Goal: Task Accomplishment & Management: Manage account settings

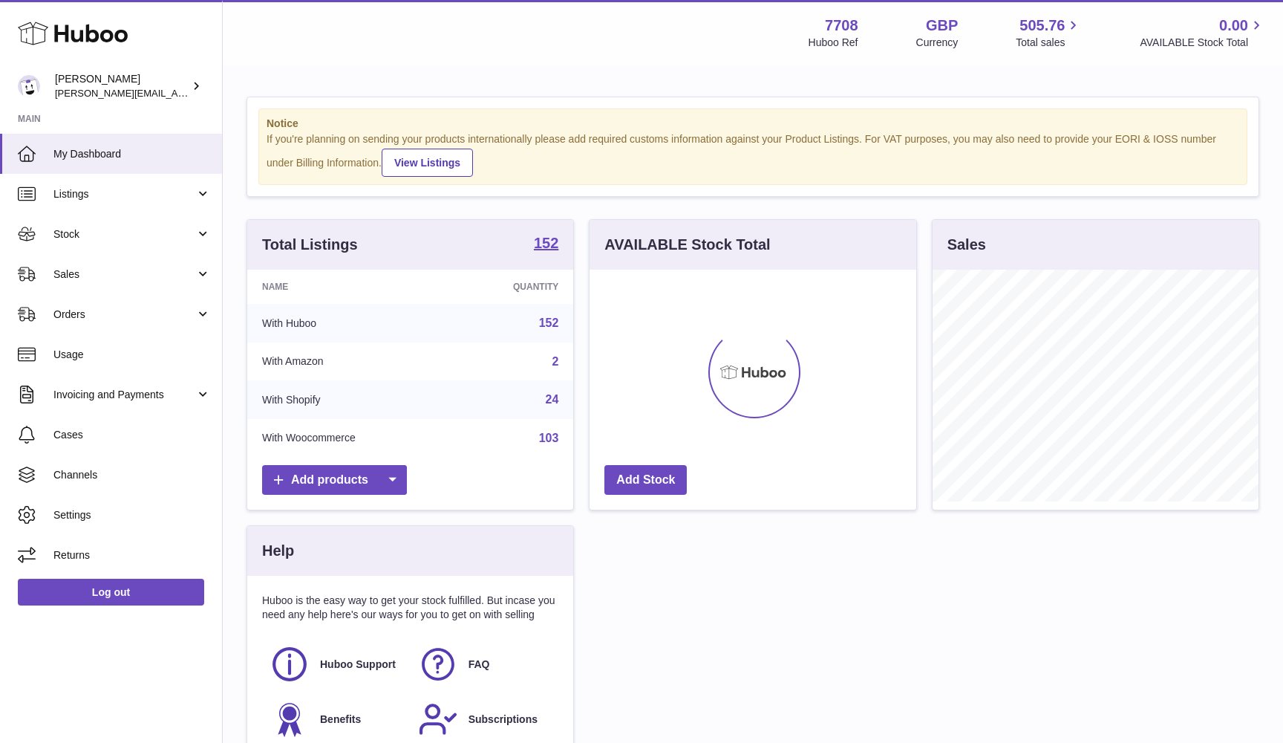
scroll to position [232, 327]
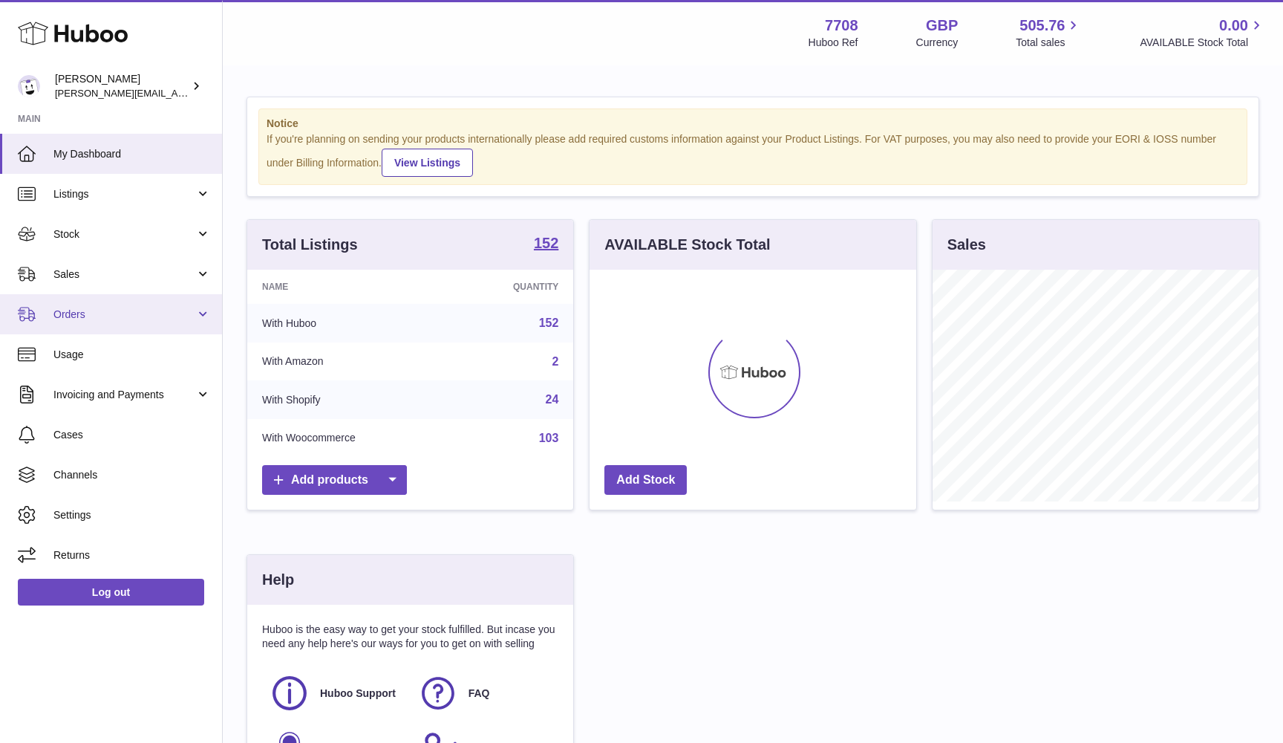
click at [108, 301] on link "Orders" at bounding box center [111, 314] width 222 height 40
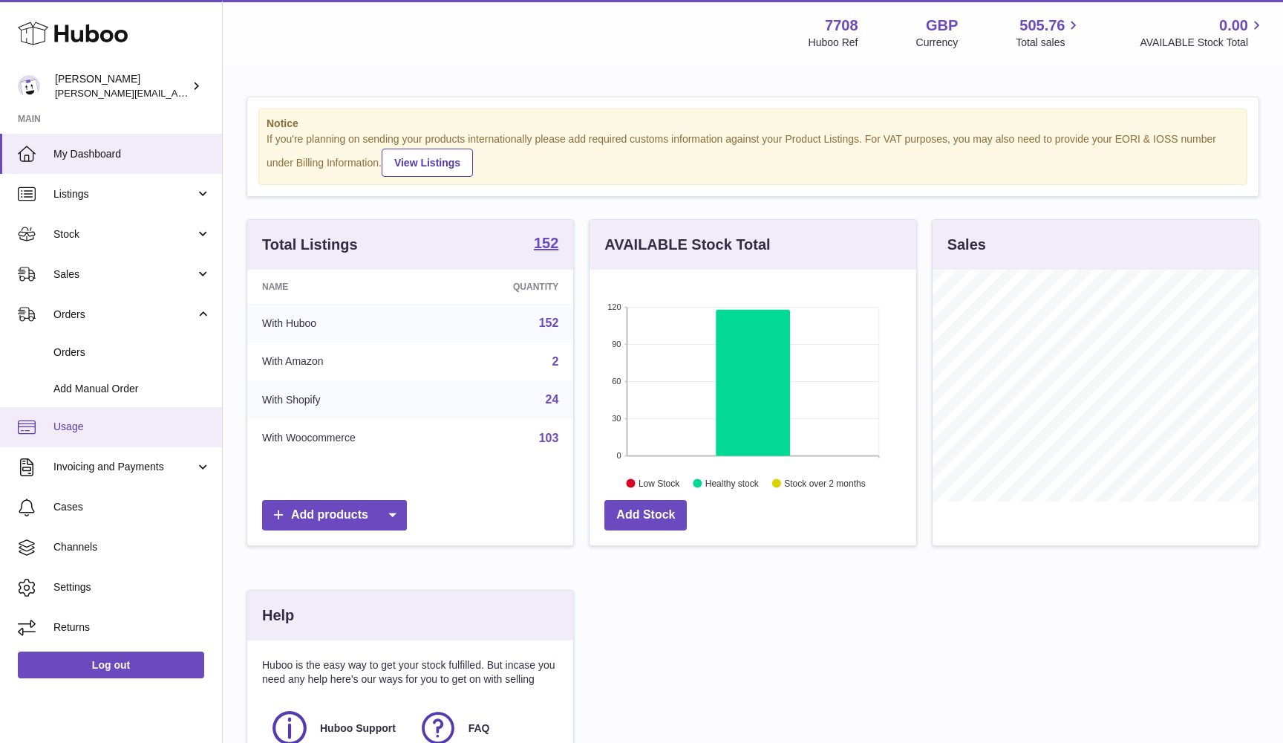
click at [79, 425] on span "Usage" at bounding box center [131, 427] width 157 height 14
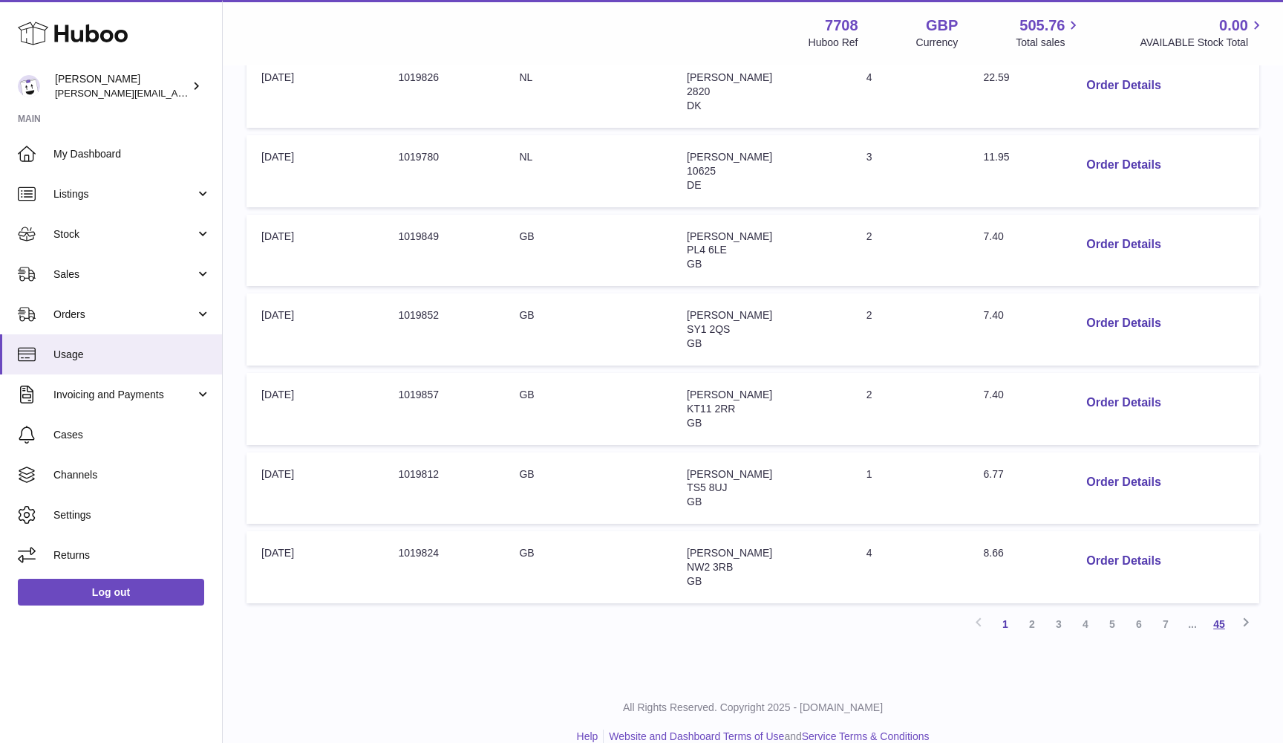
click at [1227, 610] on link "45" at bounding box center [1219, 623] width 27 height 27
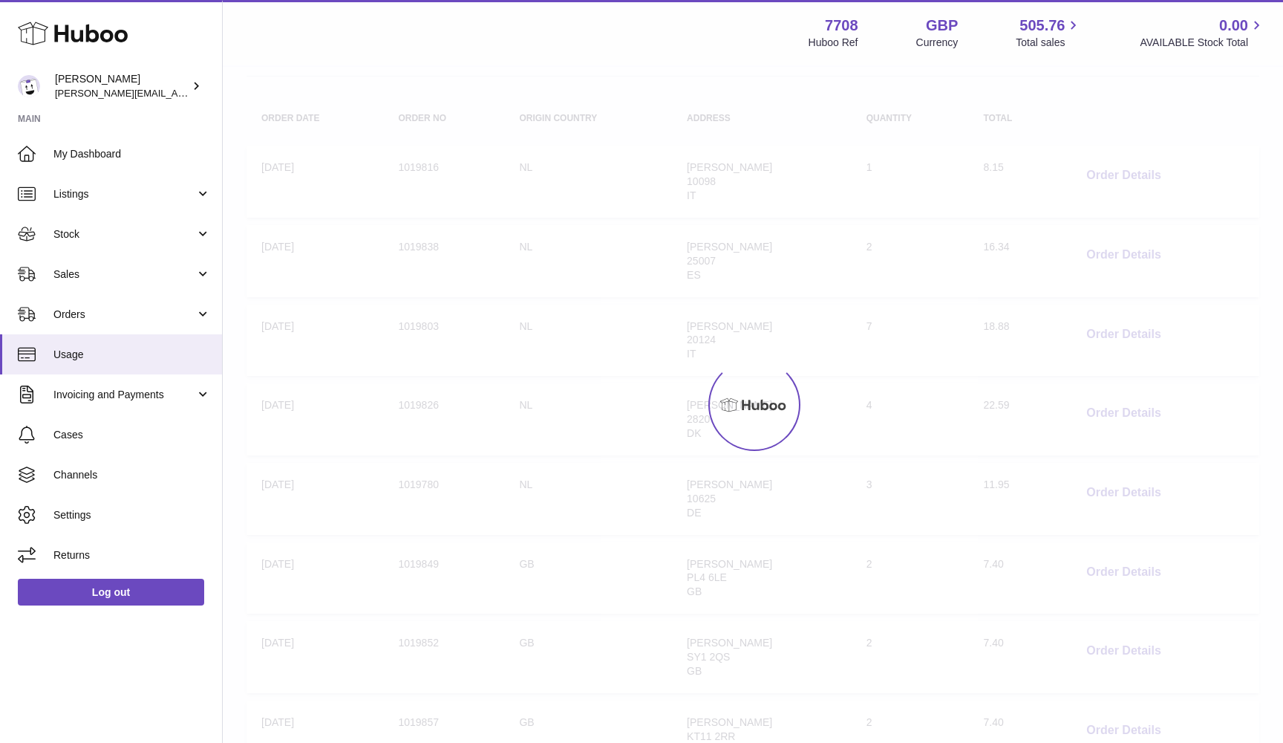
scroll to position [67, 0]
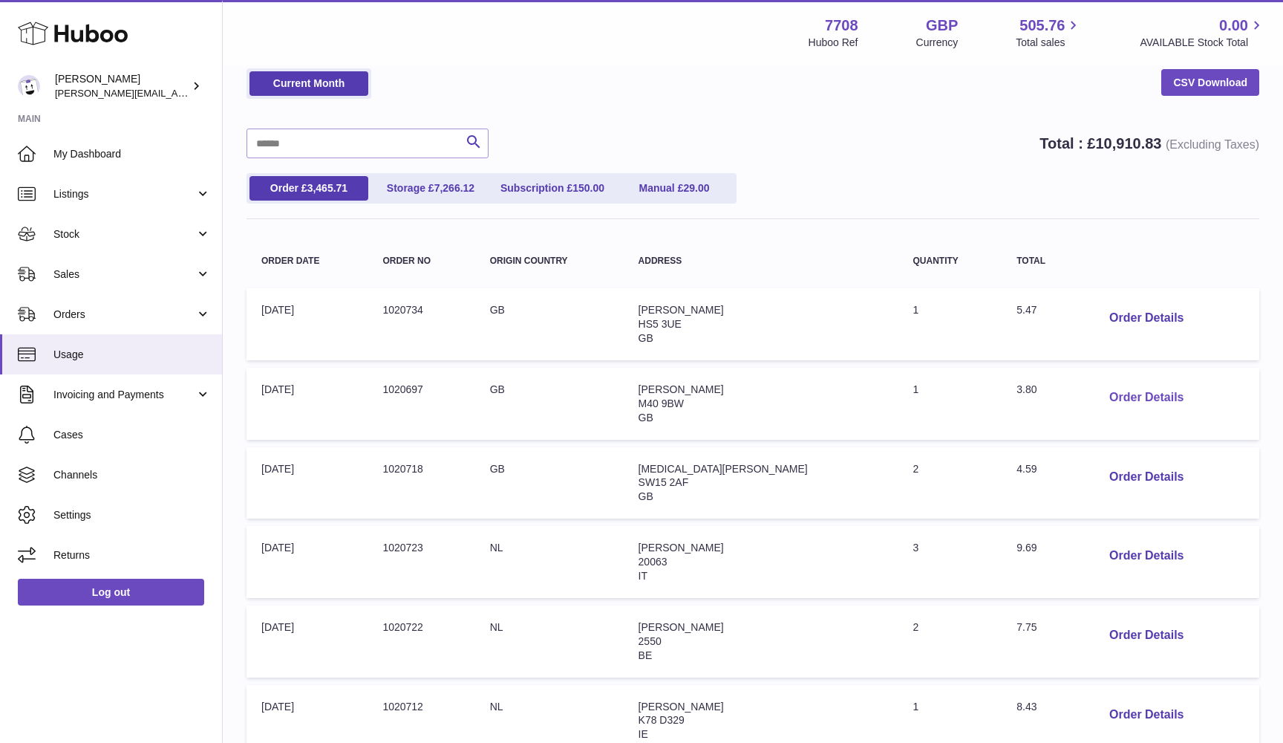
click at [1105, 388] on button "Order Details" at bounding box center [1146, 397] width 98 height 30
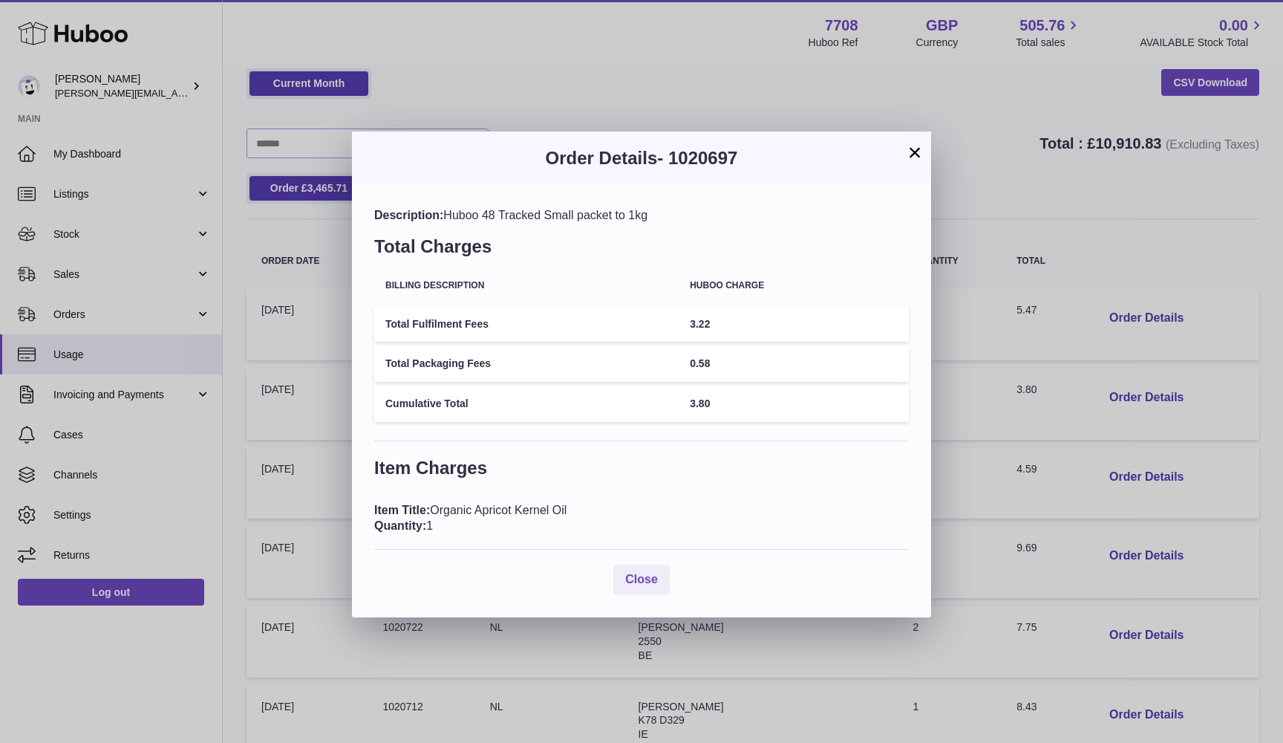
click at [999, 359] on div "× Order Details - 1020697 Description: Huboo 48 Tracked Small packet to 1kg Tot…" at bounding box center [641, 371] width 1283 height 743
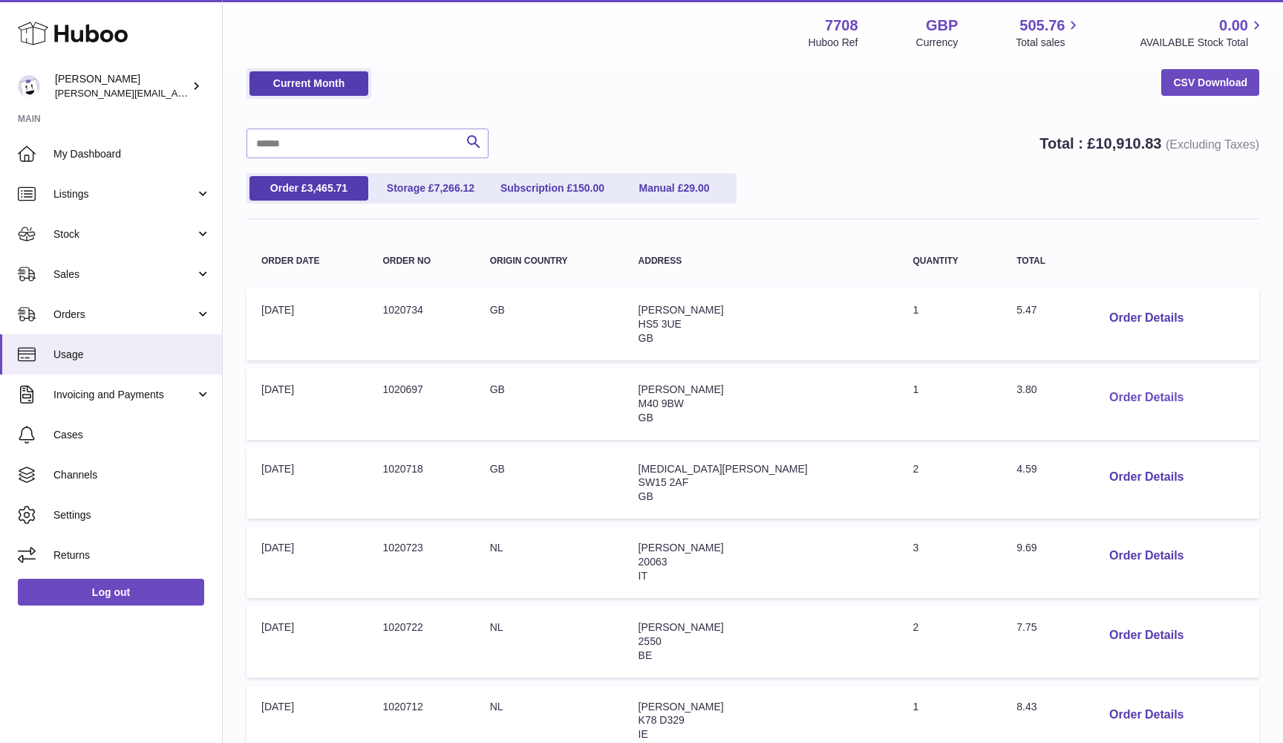
click at [1097, 391] on button "Order Details" at bounding box center [1146, 397] width 98 height 30
